Goal: Information Seeking & Learning: Learn about a topic

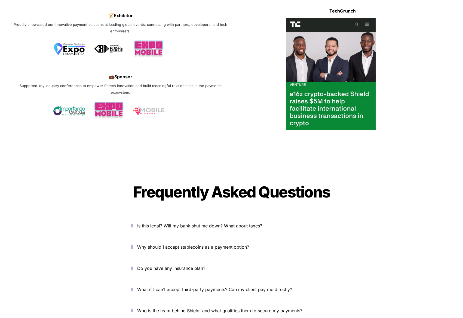
scroll to position [1761, 0]
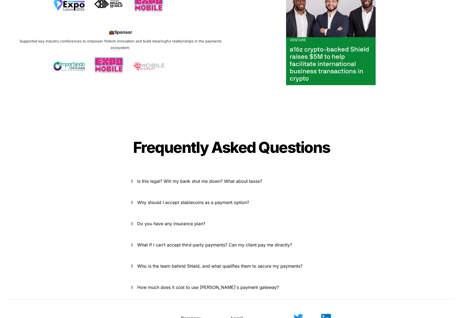
click at [132, 178] on icon "button" at bounding box center [132, 181] width 2 height 7
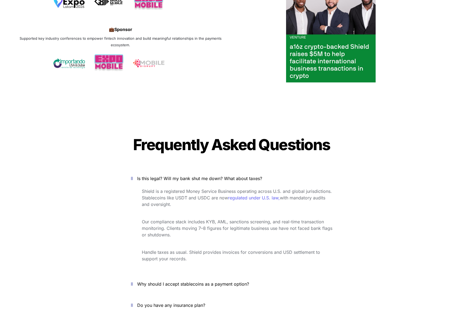
scroll to position [1794, 0]
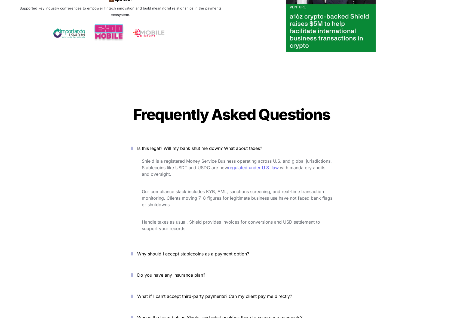
click at [133, 145] on icon "button" at bounding box center [132, 148] width 2 height 7
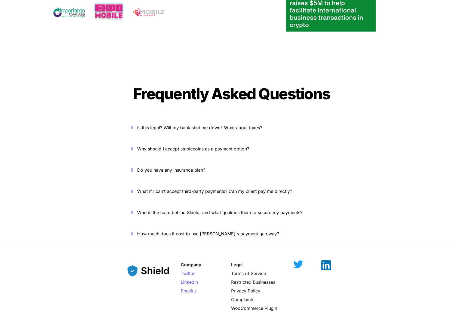
scroll to position [1821, 0]
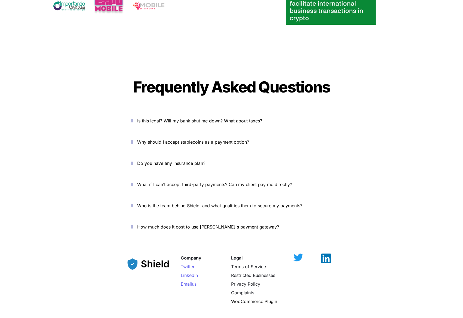
click at [153, 203] on span "Who is the team behind Shield, and what qualifies them to secure my payments?" at bounding box center [219, 205] width 165 height 5
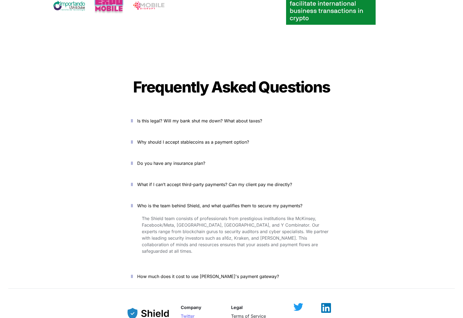
click at [153, 203] on span "Who is the team behind Shield, and what qualifies them to secure my payments?" at bounding box center [219, 205] width 165 height 5
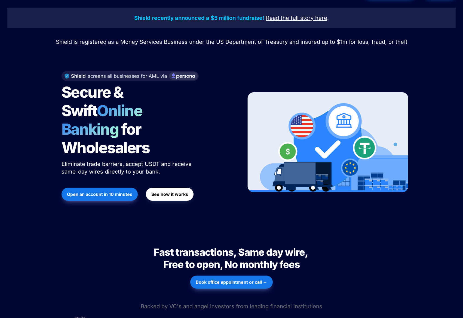
scroll to position [0, 0]
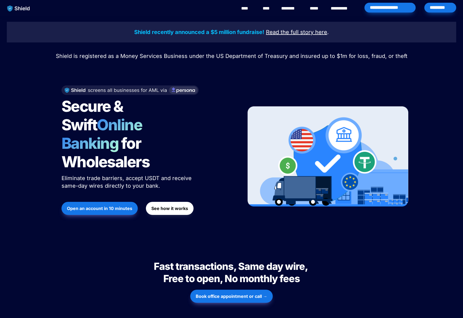
click at [341, 9] on link "**********" at bounding box center [343, 8] width 25 height 7
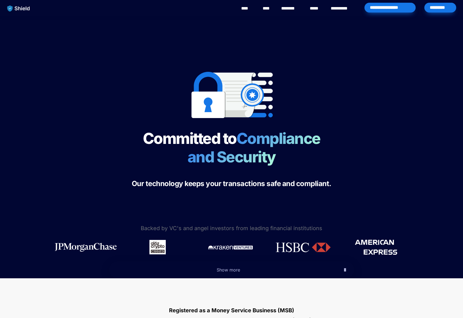
click at [292, 8] on link "********" at bounding box center [290, 8] width 19 height 7
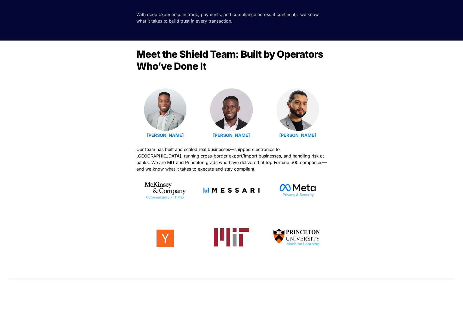
scroll to position [135, 0]
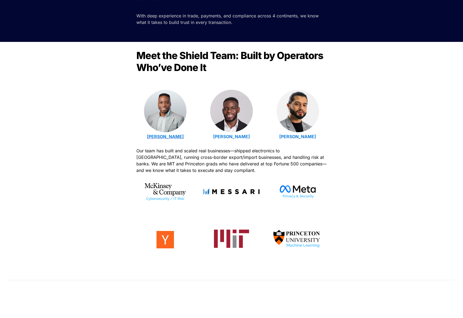
click at [164, 137] on strong "Emmanuel Udotong" at bounding box center [165, 136] width 37 height 5
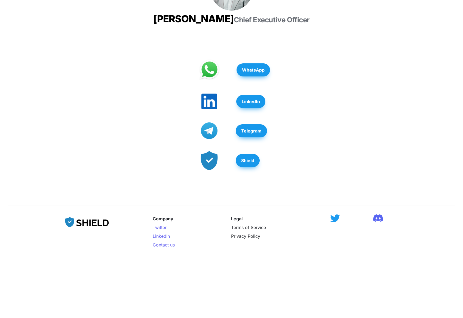
scroll to position [142, 0]
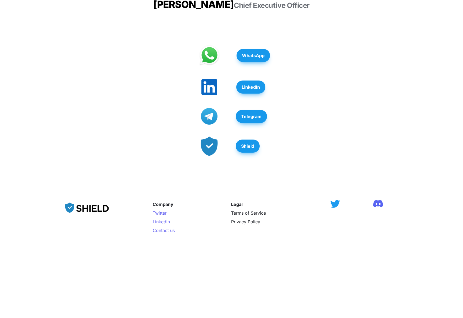
click at [258, 90] on strong "LinkedIn" at bounding box center [251, 86] width 18 height 5
